Goal: Subscribe to service/newsletter

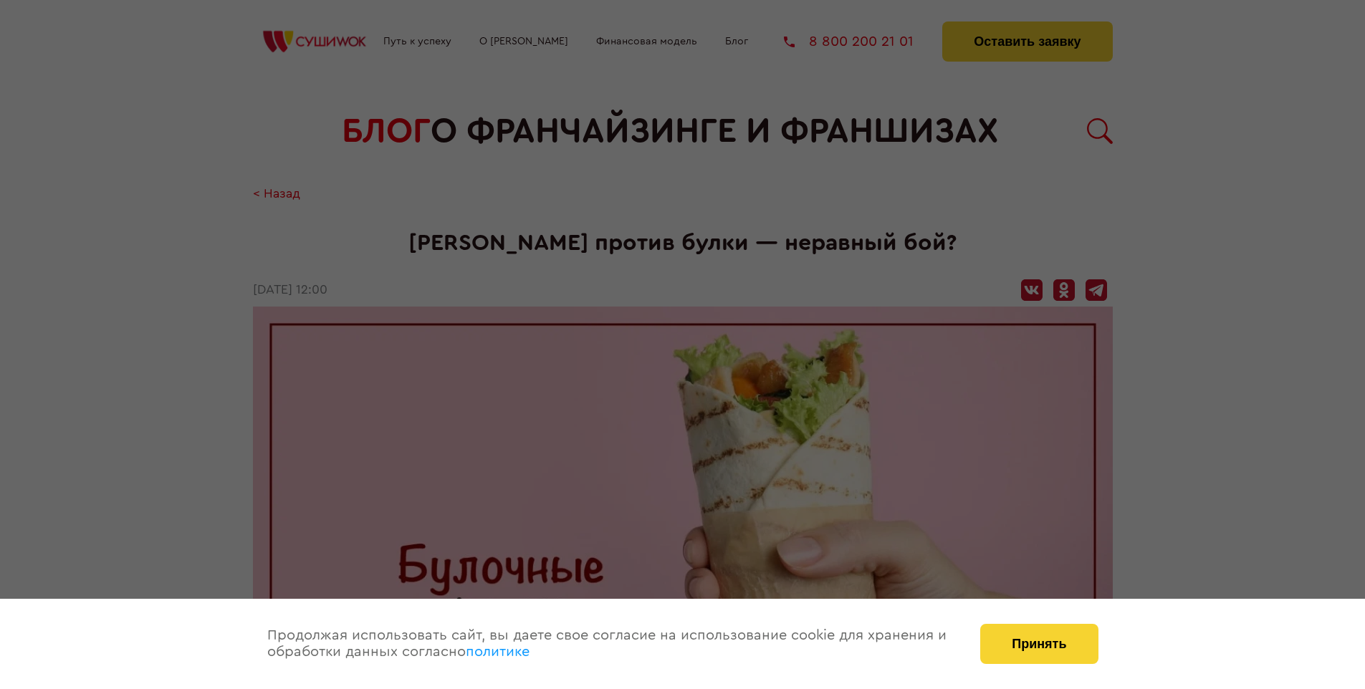
scroll to position [1347, 0]
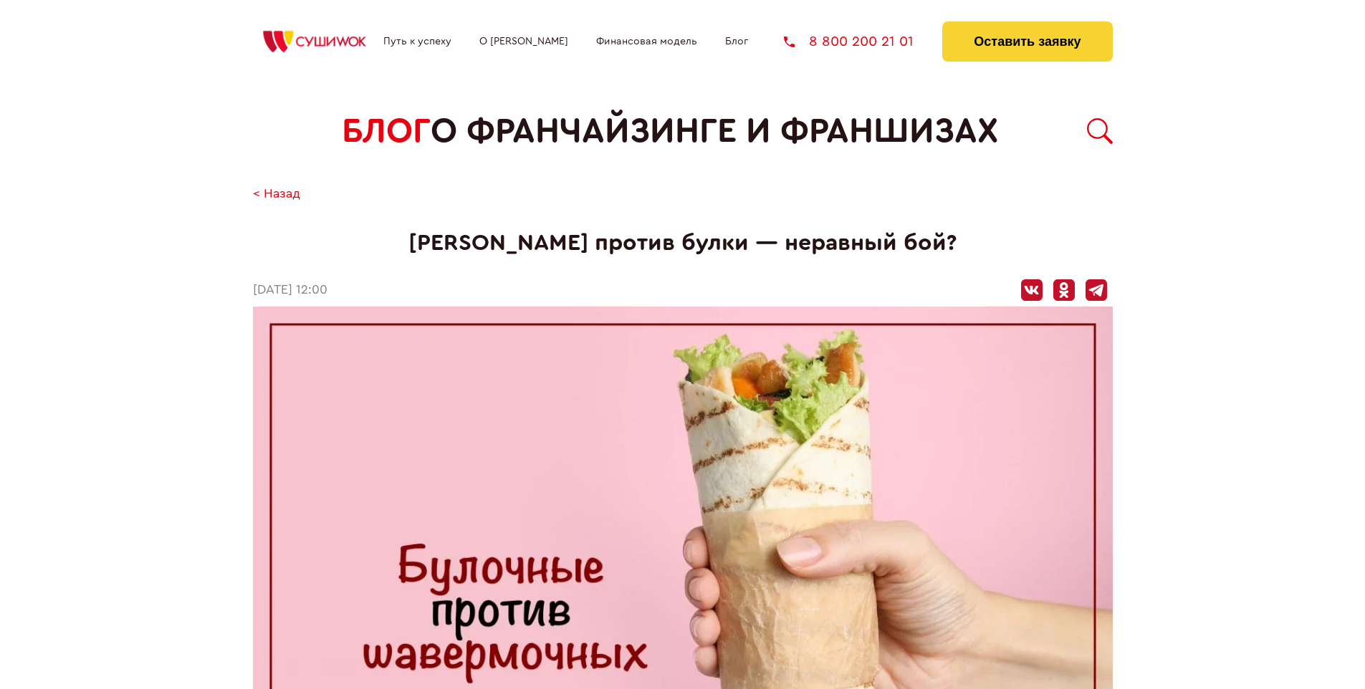
scroll to position [1347, 0]
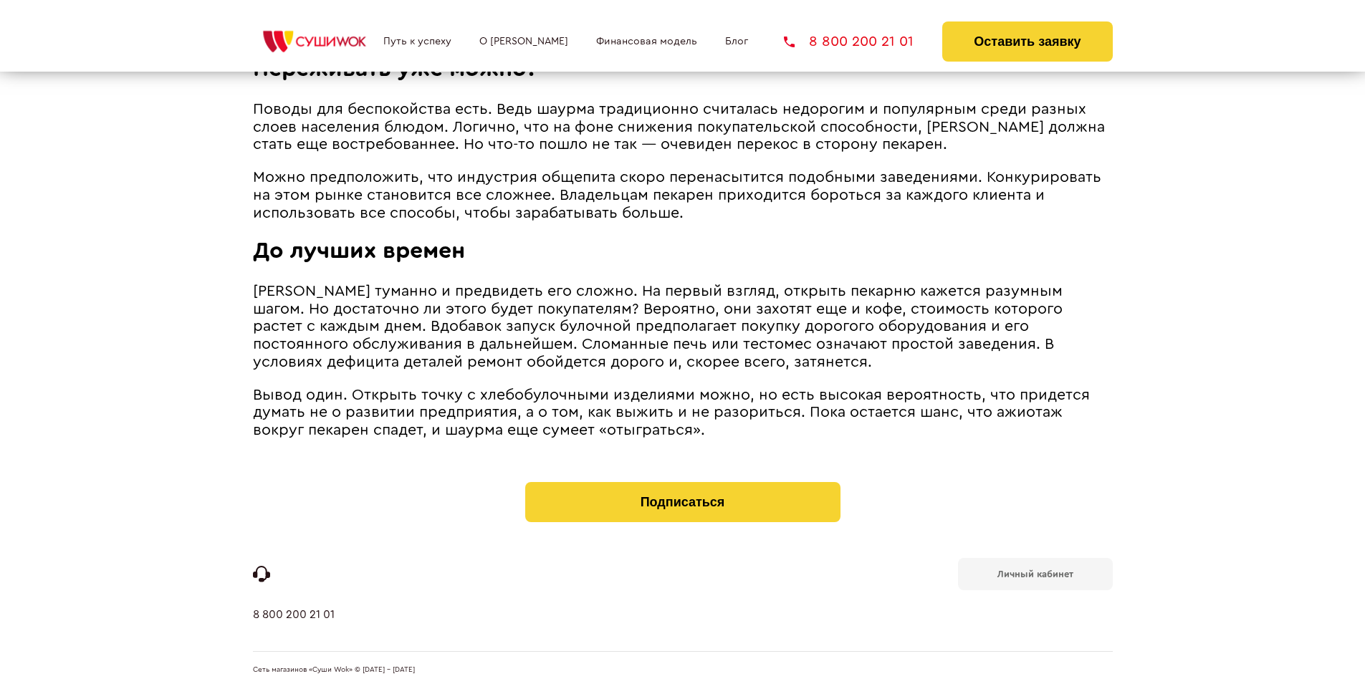
click at [1035, 573] on b "Личный кабинет" at bounding box center [1035, 574] width 76 height 9
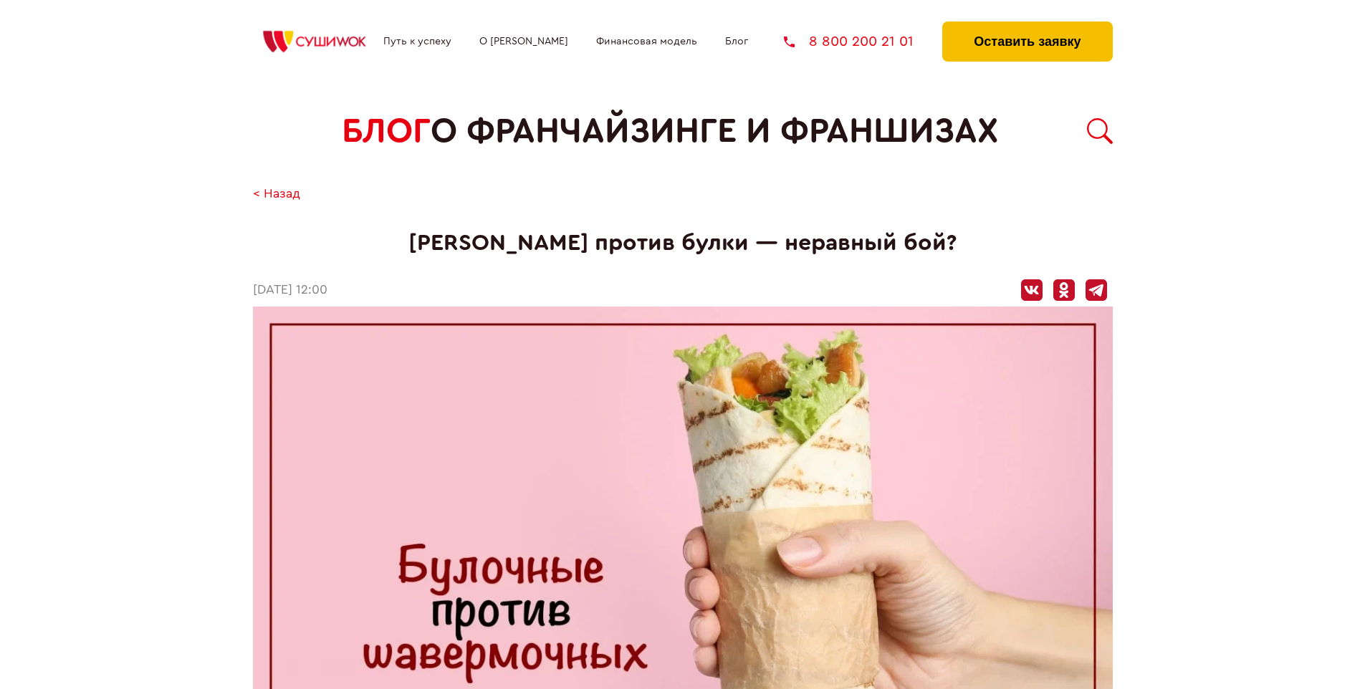
click at [1027, 25] on button "Оставить заявку" at bounding box center [1027, 41] width 170 height 40
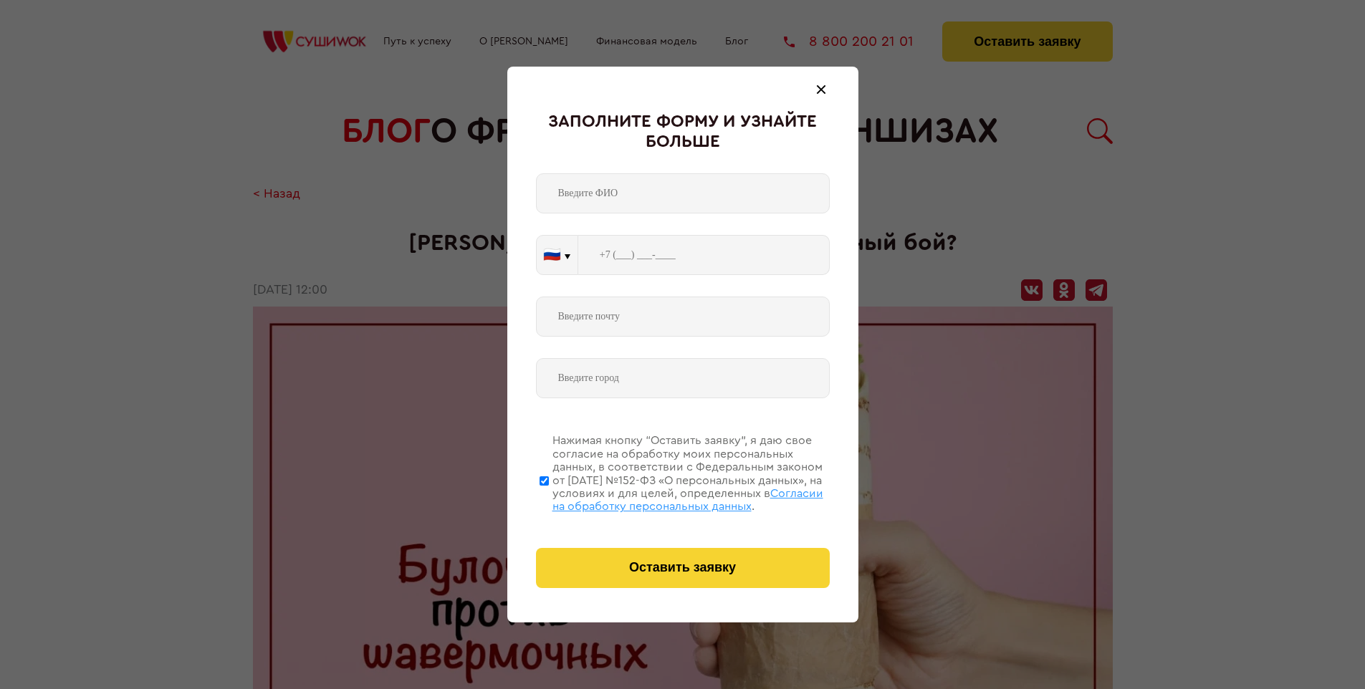
click at [664, 498] on span "Согласии на обработку персональных данных" at bounding box center [687, 500] width 271 height 24
click at [549, 498] on input "Нажимая кнопку “Оставить заявку”, я даю свое согласие на обработку моих персона…" at bounding box center [544, 480] width 9 height 115
checkbox input "false"
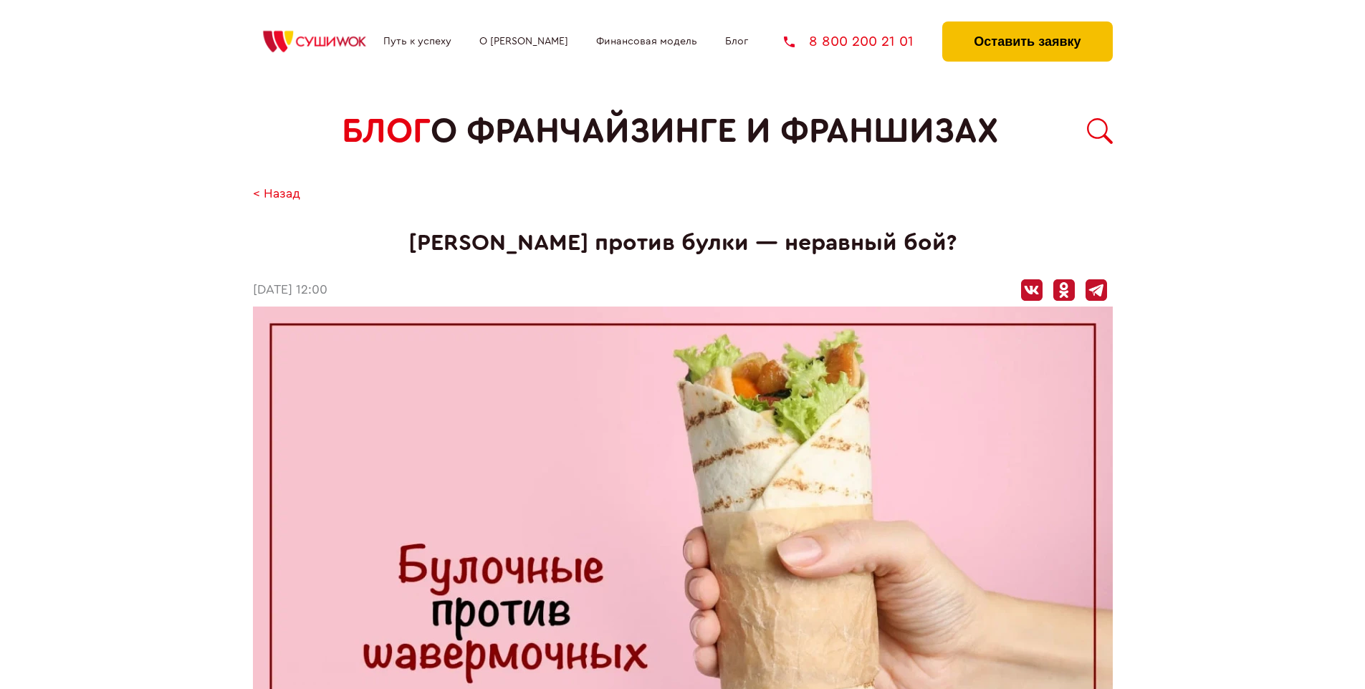
click at [1027, 25] on button "Оставить заявку" at bounding box center [1027, 41] width 170 height 40
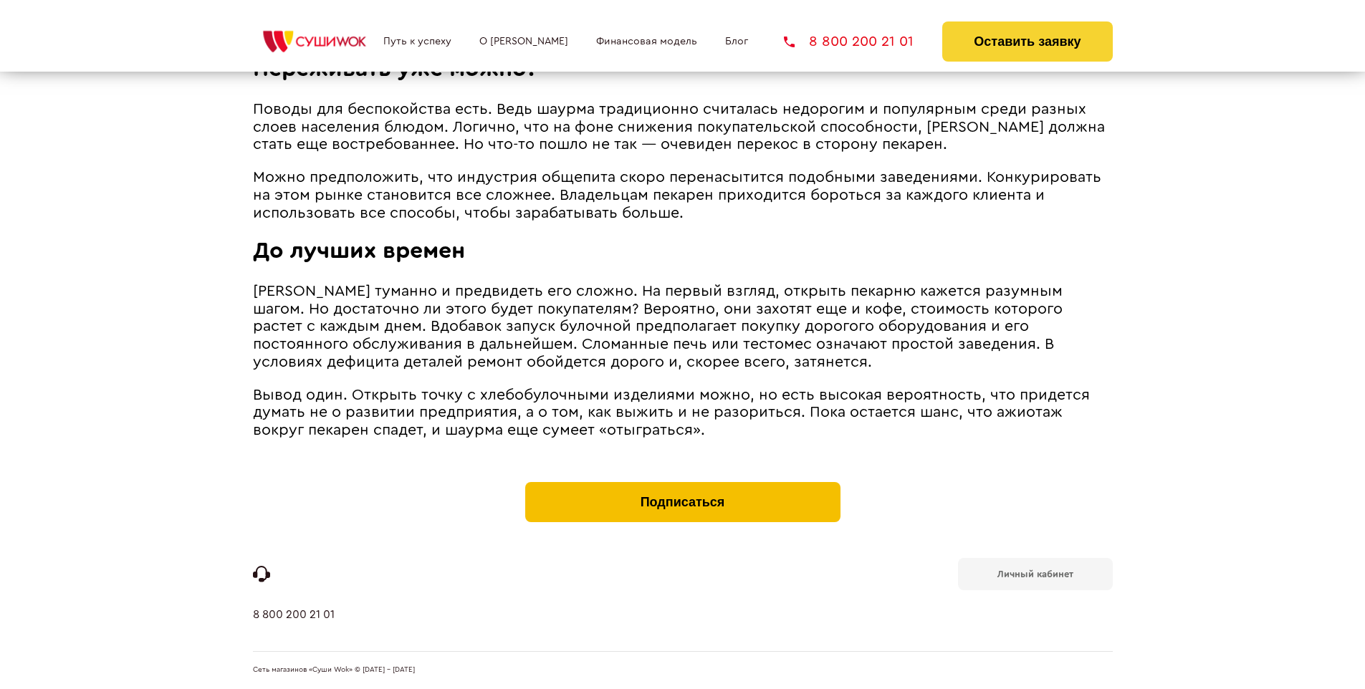
click at [682, 486] on button "Подписаться" at bounding box center [682, 502] width 315 height 40
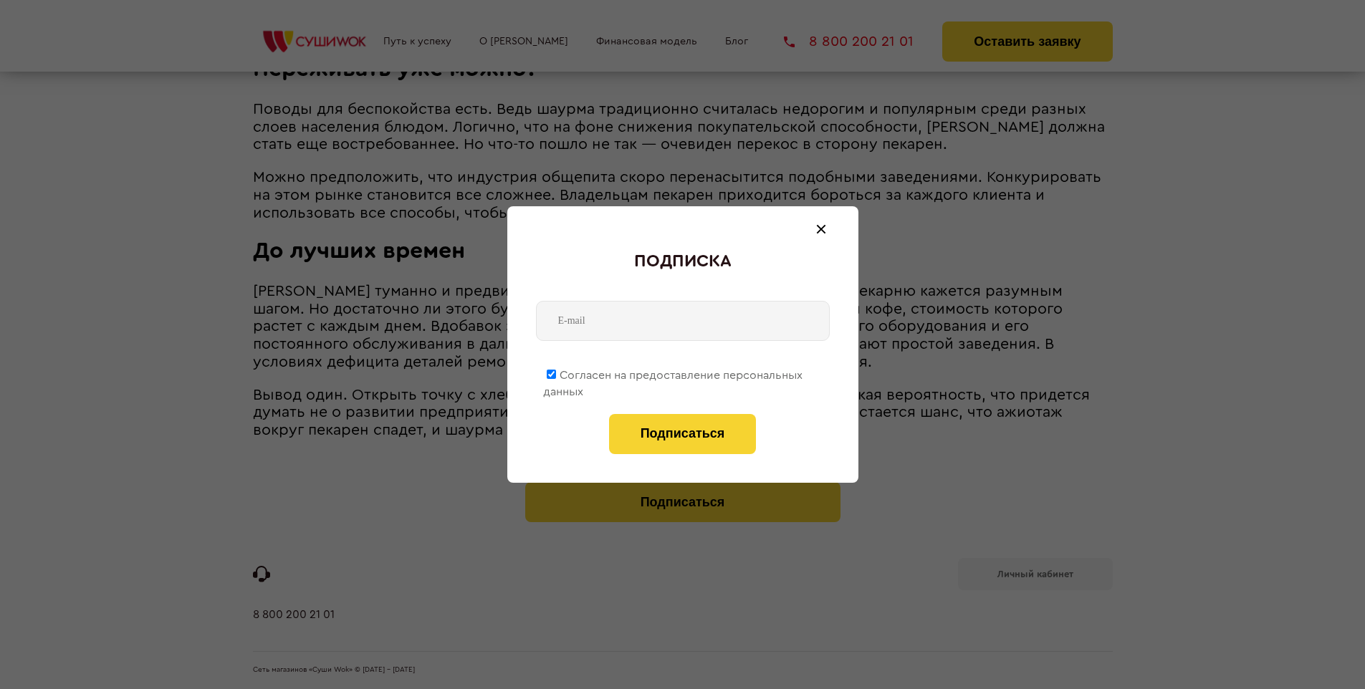
click at [674, 373] on span "Согласен на предоставление персональных данных" at bounding box center [672, 384] width 259 height 28
click at [556, 373] on input "Согласен на предоставление персональных данных" at bounding box center [551, 374] width 9 height 9
checkbox input "false"
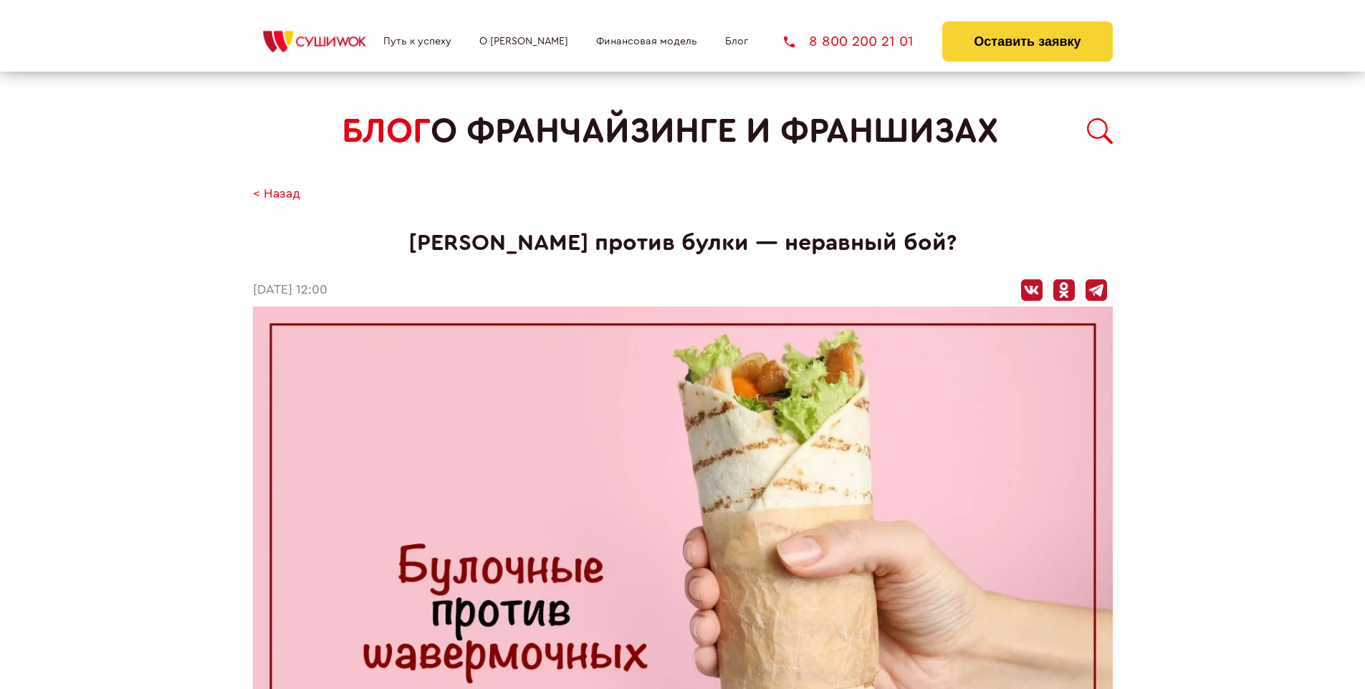
scroll to position [1347, 0]
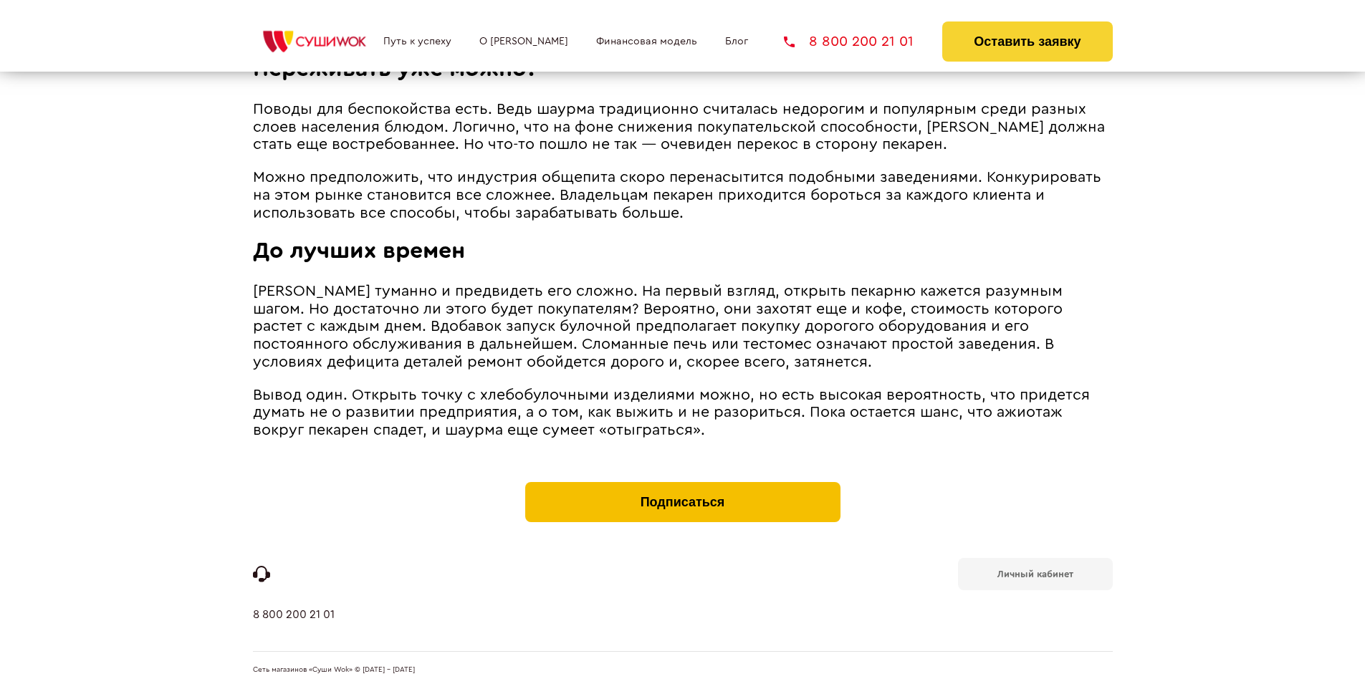
click at [682, 486] on button "Подписаться" at bounding box center [682, 502] width 315 height 40
